Goal: Obtain resource: Download file/media

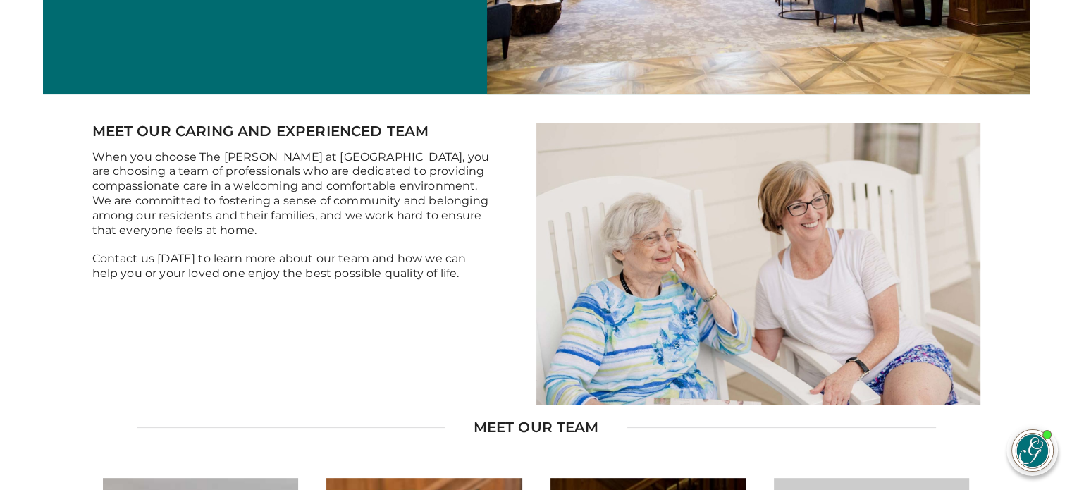
scroll to position [423, 0]
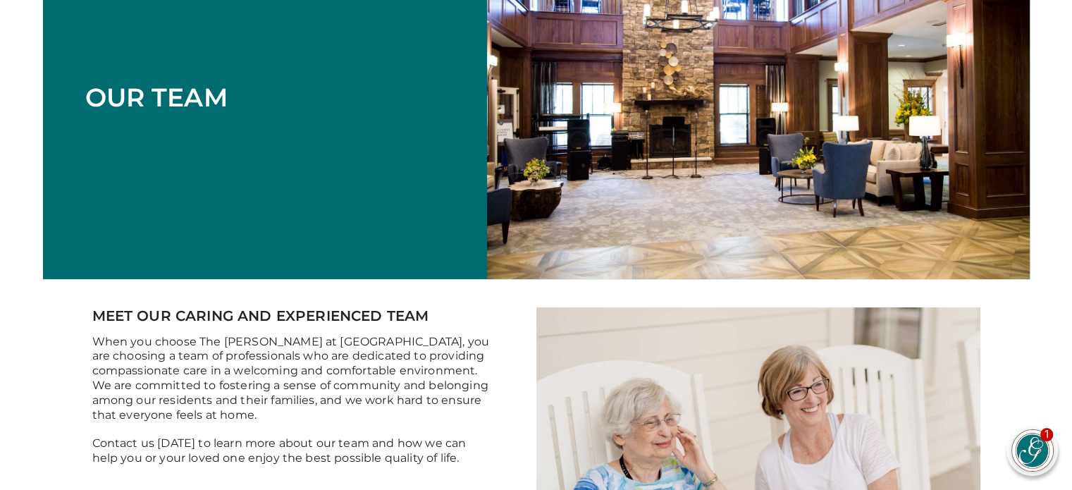
scroll to position [0, 0]
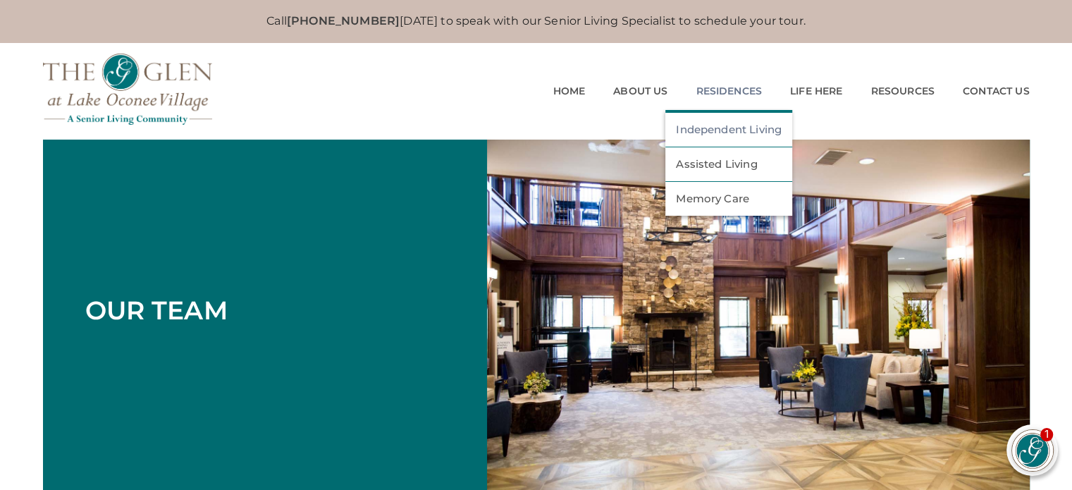
click at [716, 129] on link "Independent Living" at bounding box center [729, 129] width 106 height 13
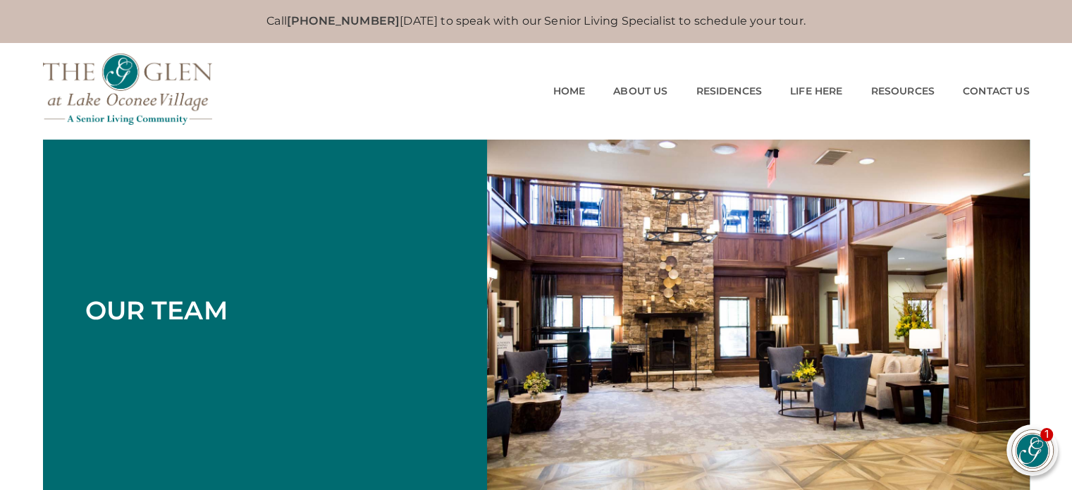
scroll to position [70, 0]
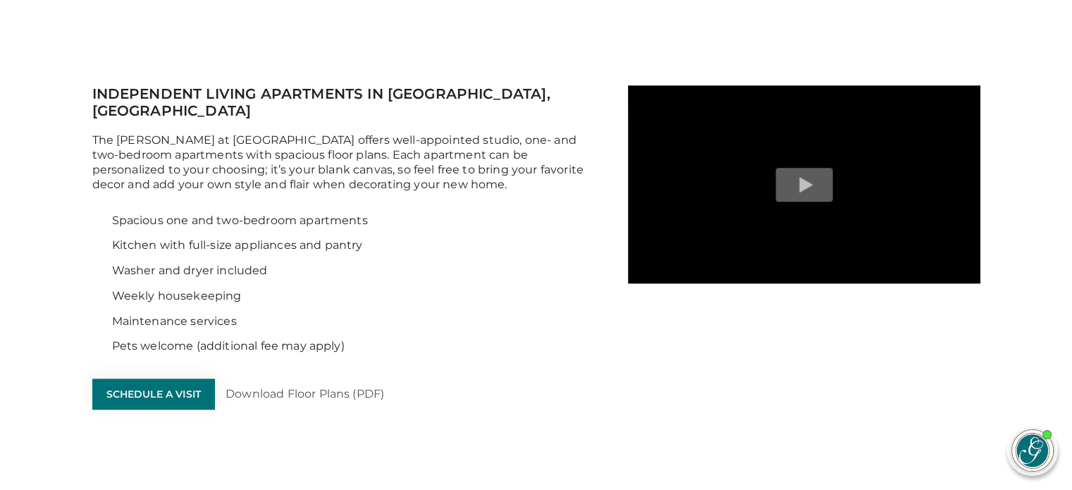
scroll to position [1128, 0]
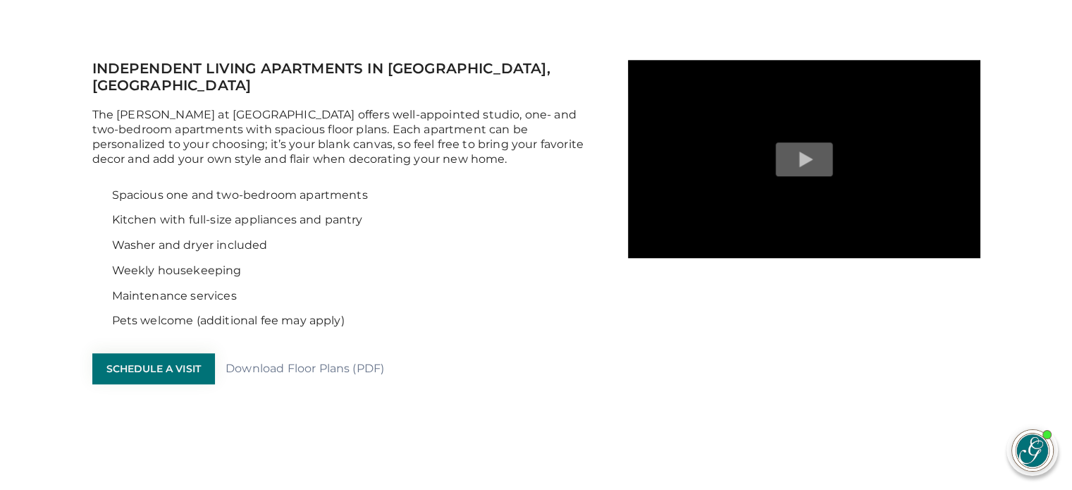
click at [338, 362] on link "Download Floor Plans (PDF)" at bounding box center [305, 369] width 159 height 15
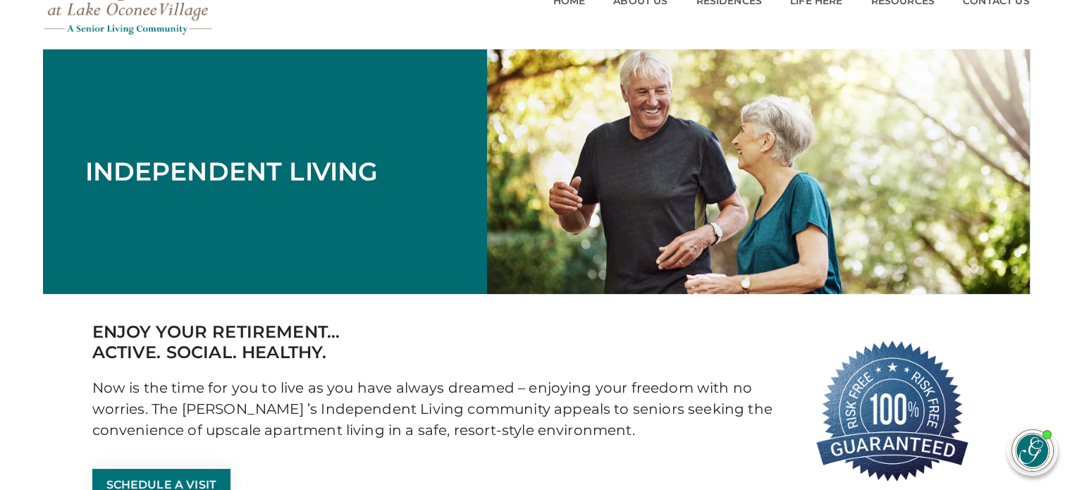
scroll to position [0, 0]
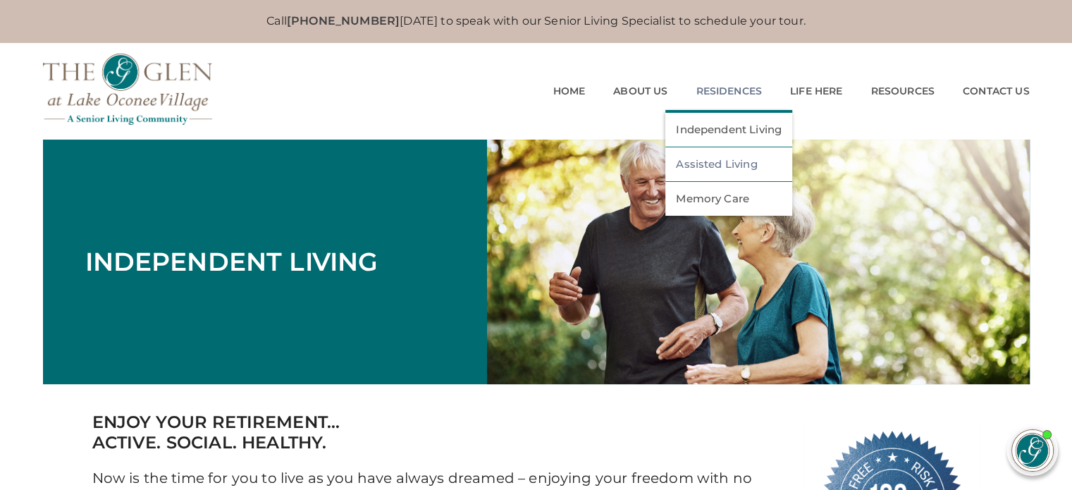
click at [711, 164] on link "Assisted Living" at bounding box center [729, 164] width 106 height 13
